Goal: Check status: Check status

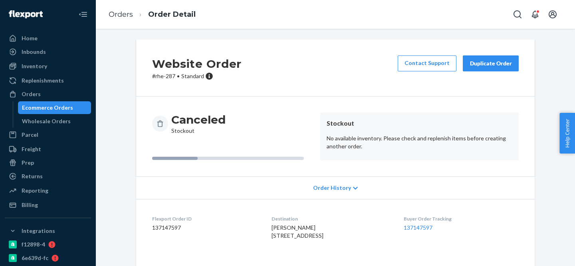
scroll to position [70, 0]
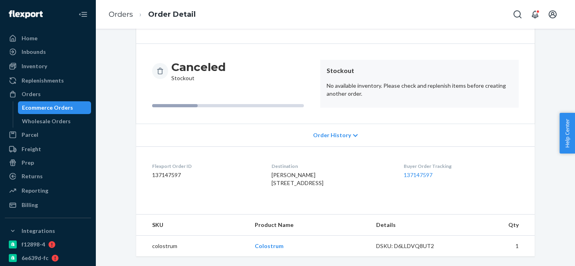
click at [172, 248] on td "colostrum" at bounding box center [192, 246] width 112 height 21
copy td "colostrum"
click at [44, 72] on link "Inventory" at bounding box center [48, 66] width 86 height 13
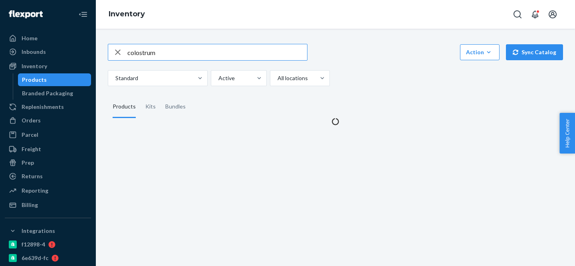
type input "colostrum"
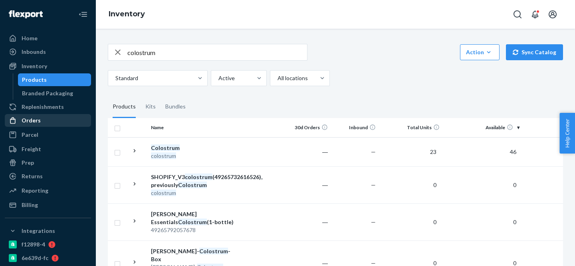
click at [76, 115] on div "Orders" at bounding box center [48, 120] width 85 height 11
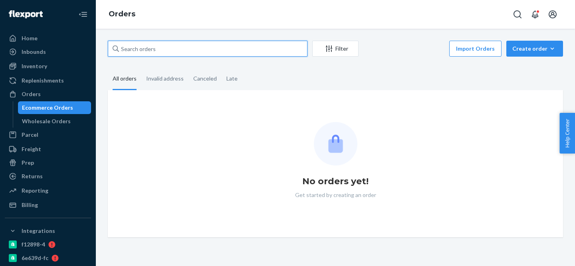
click at [180, 53] on input "text" at bounding box center [208, 49] width 200 height 16
paste input "colostrum"
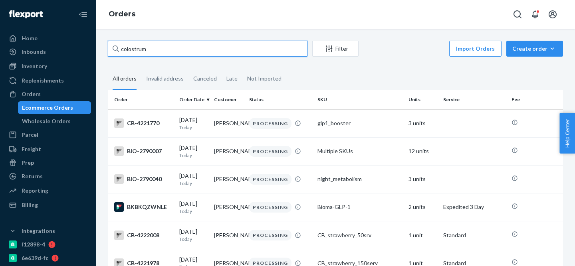
type input "colostrum"
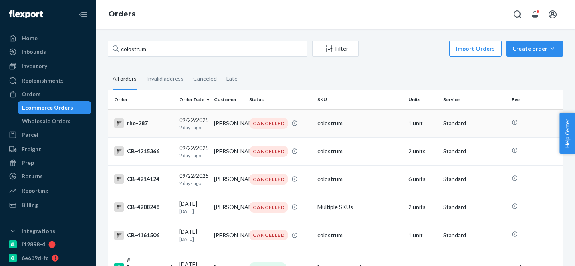
click at [368, 126] on div "colostrum" at bounding box center [359, 123] width 85 height 8
